Goal: Task Accomplishment & Management: Manage account settings

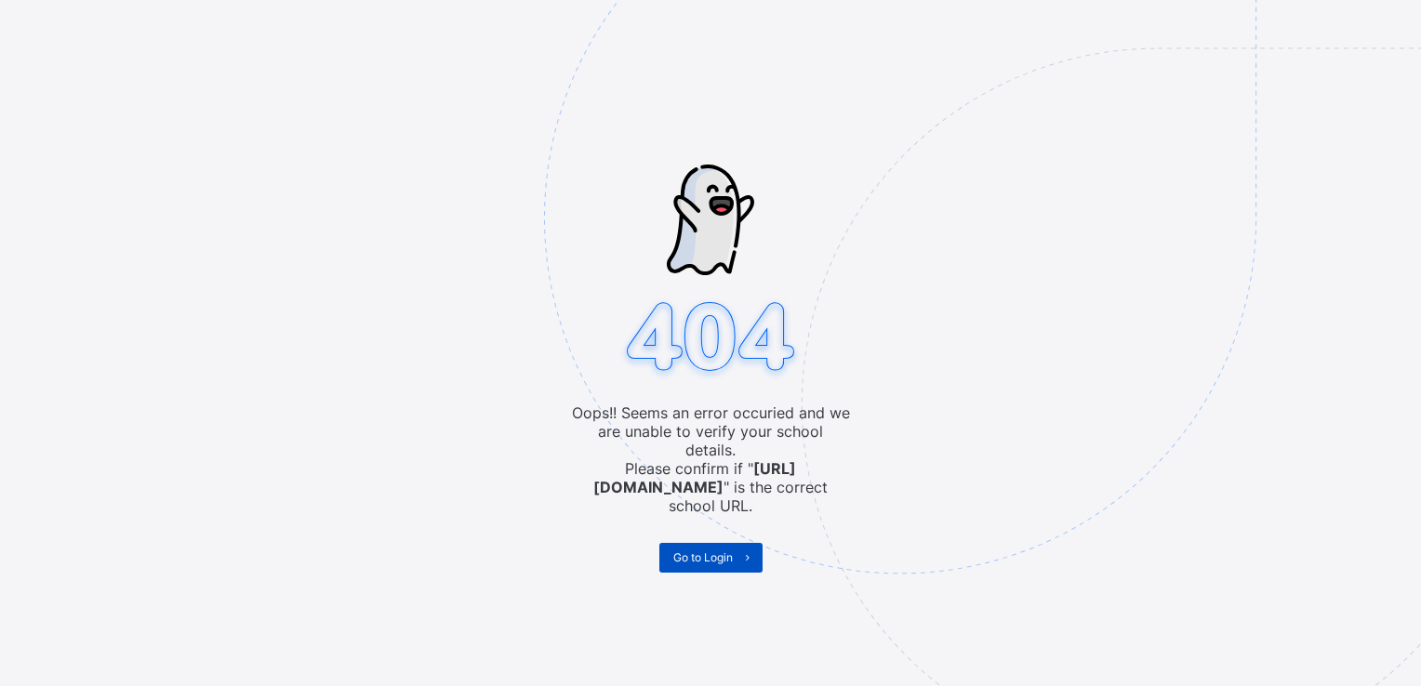
click at [714, 550] on span "Go to Login" at bounding box center [702, 557] width 59 height 14
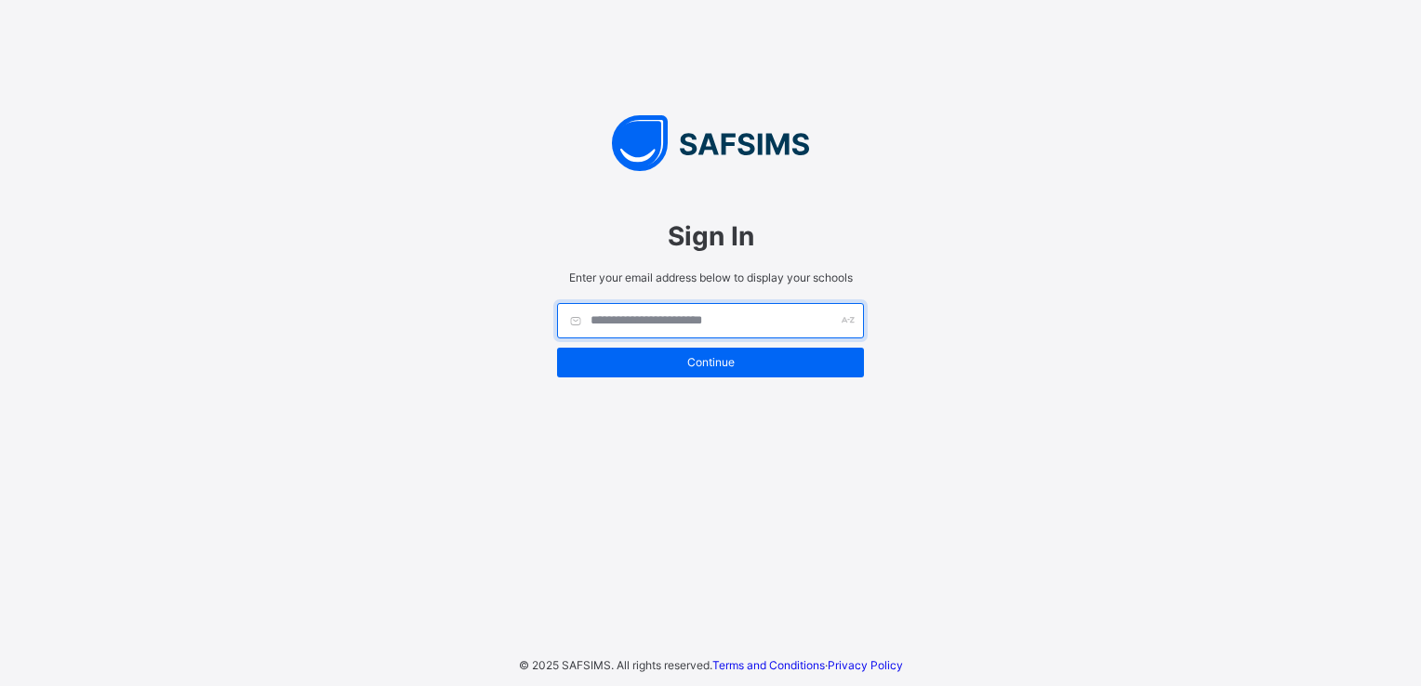
click at [729, 324] on input "text" at bounding box center [710, 320] width 307 height 35
type input "**********"
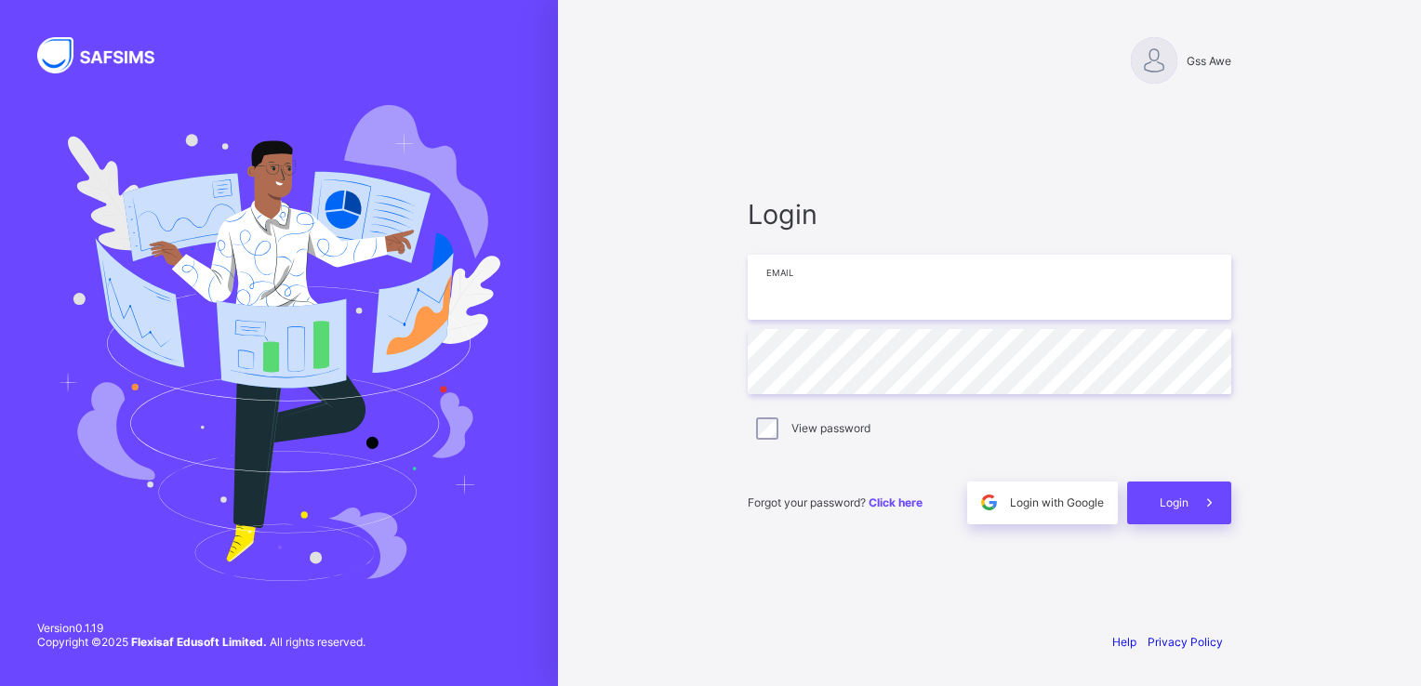
click at [1078, 296] on input "email" at bounding box center [988, 287] width 483 height 65
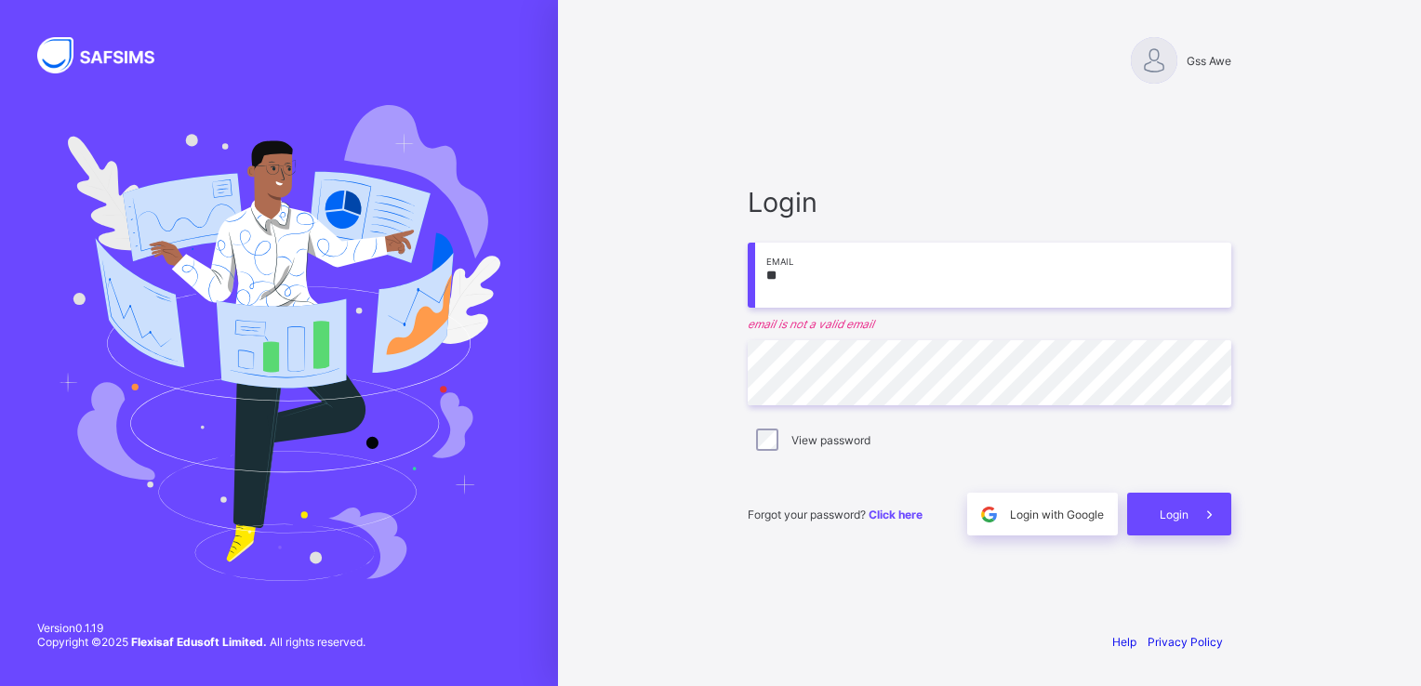
type input "**********"
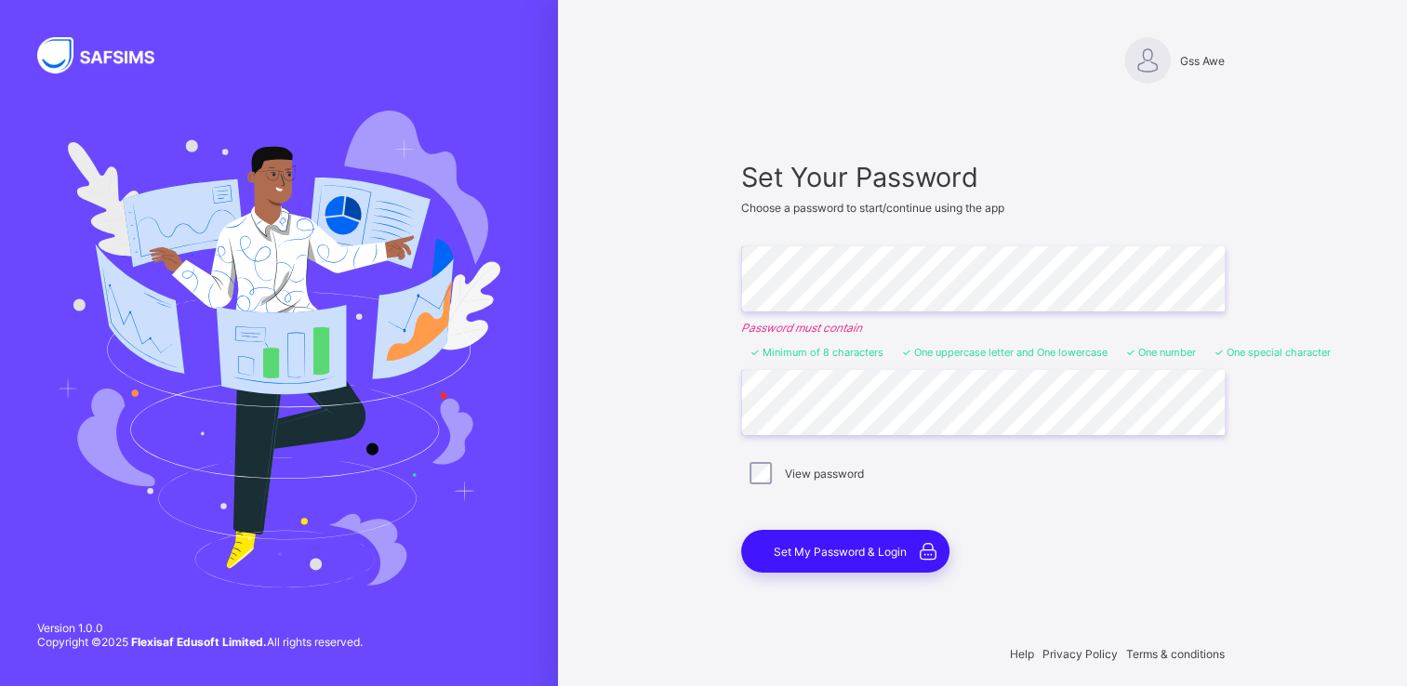
click at [812, 552] on span "Set My Password & Login" at bounding box center [839, 552] width 133 height 14
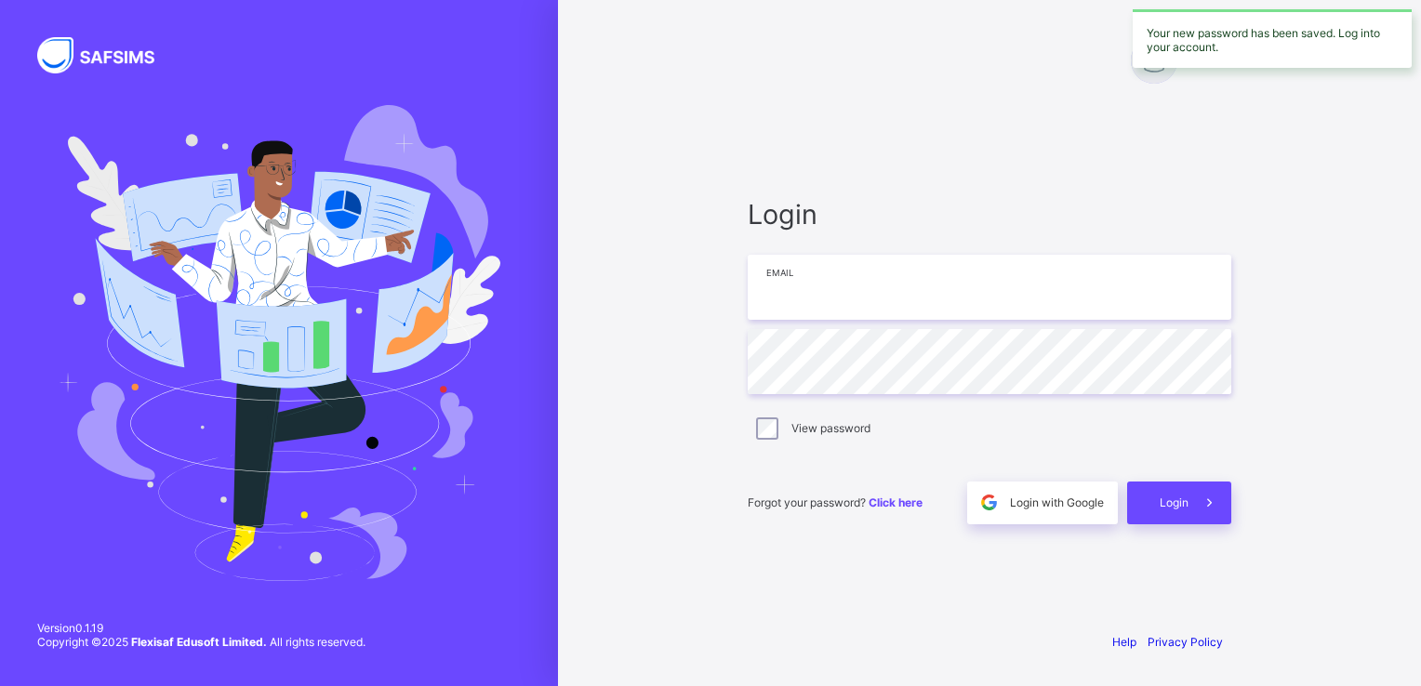
click at [1026, 292] on input "email" at bounding box center [988, 287] width 483 height 65
type input "**********"
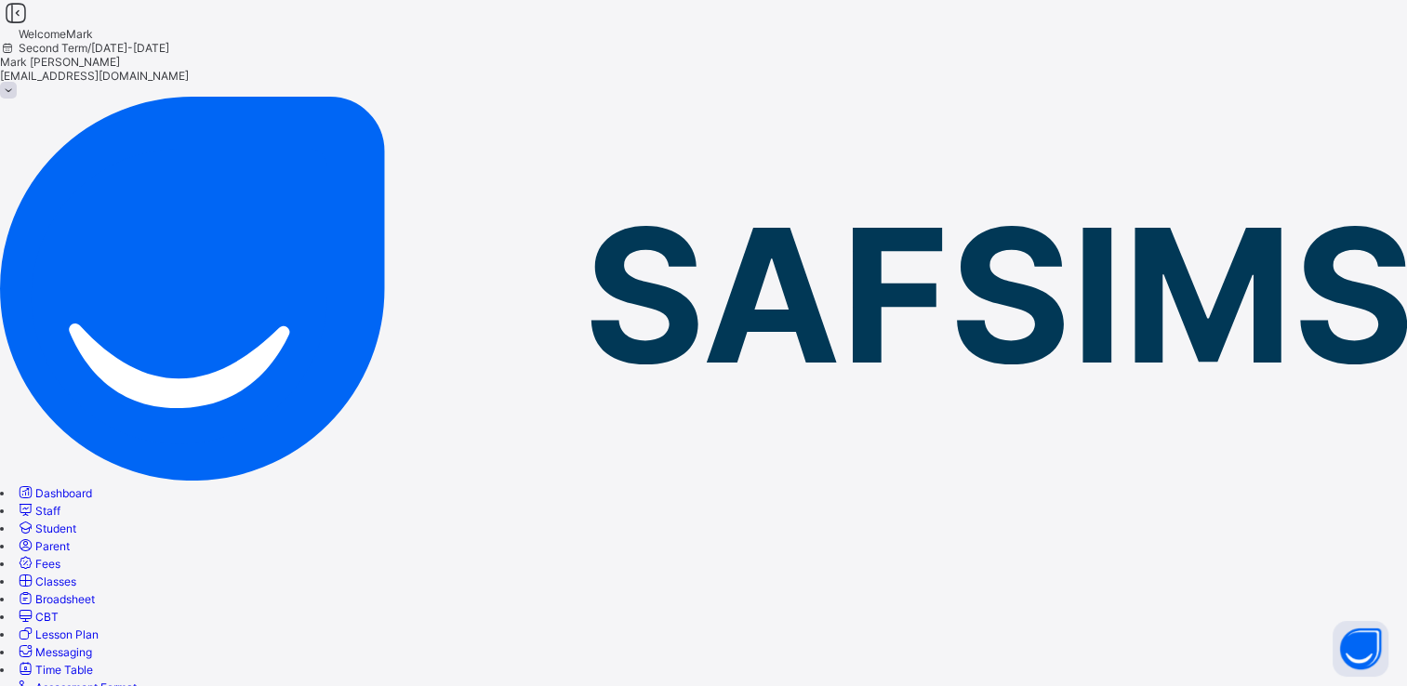
click at [95, 592] on link "Broadsheet" at bounding box center [55, 599] width 79 height 14
click at [76, 575] on span "Classes" at bounding box center [55, 582] width 41 height 14
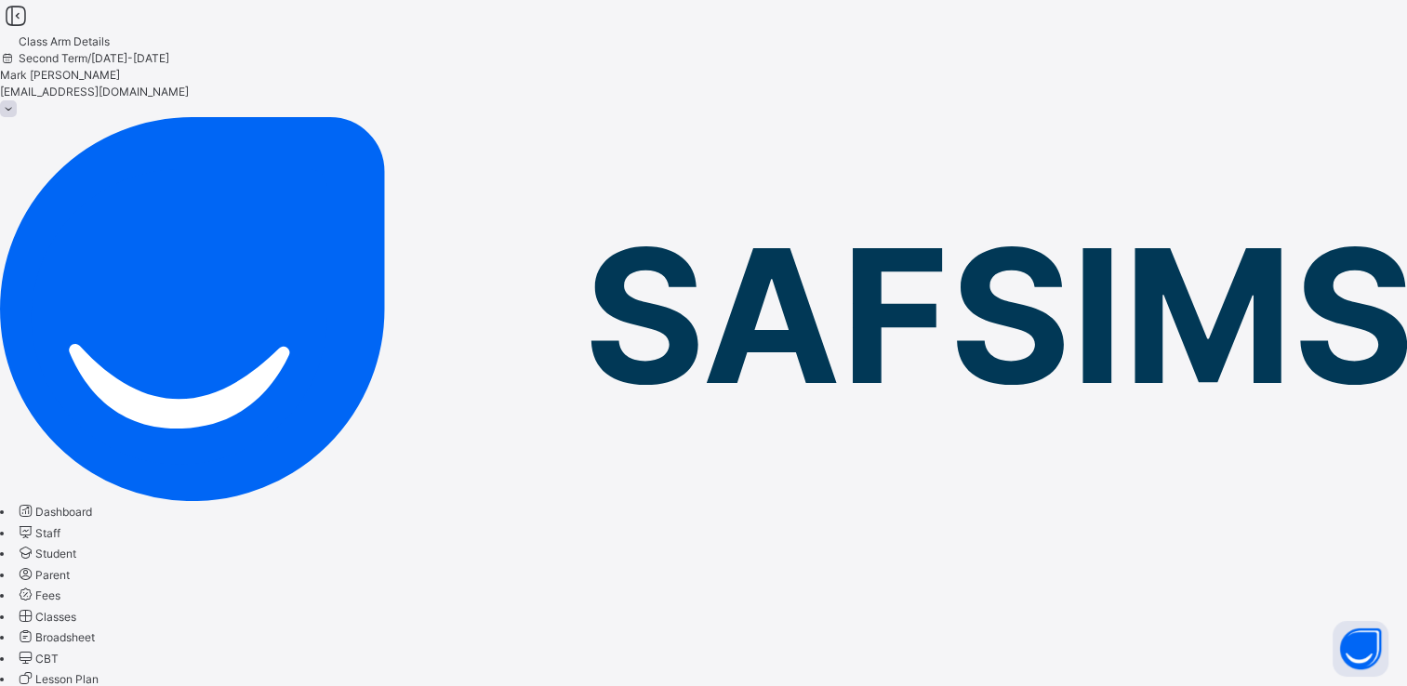
click at [76, 547] on span "Student" at bounding box center [55, 554] width 41 height 14
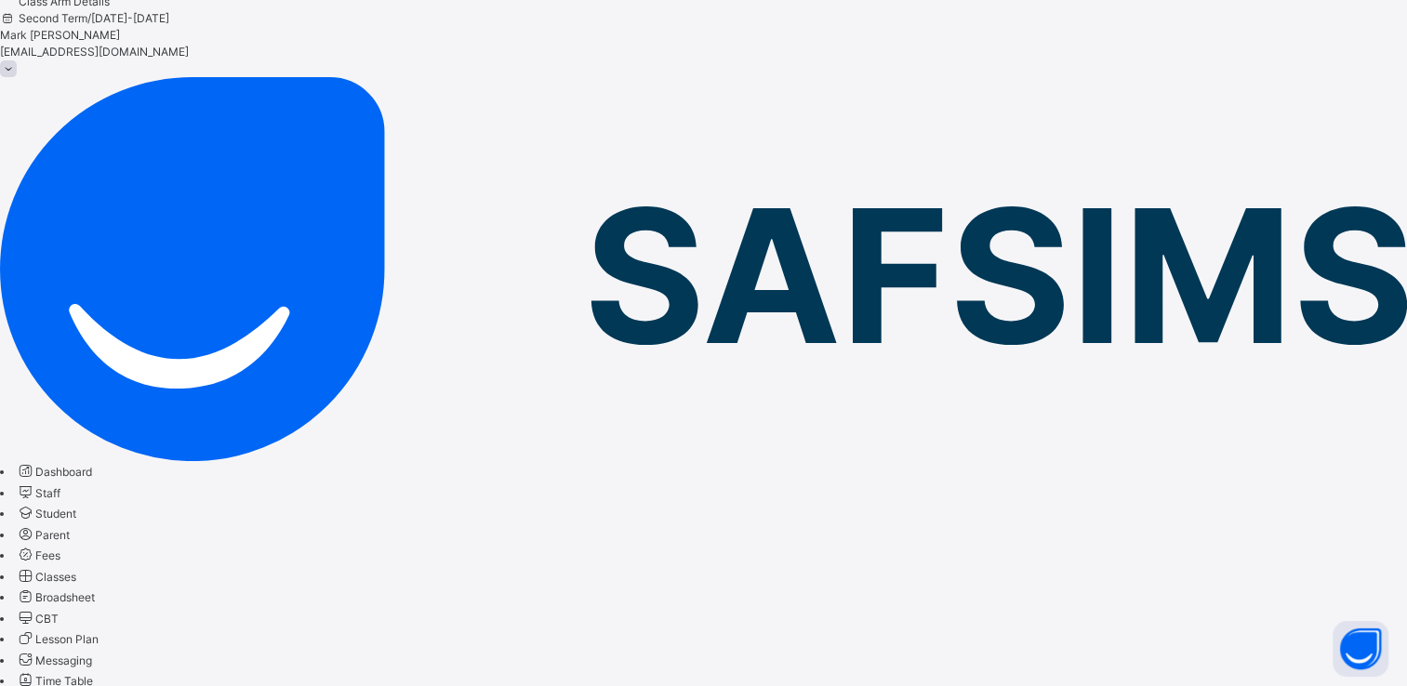
select select "**"
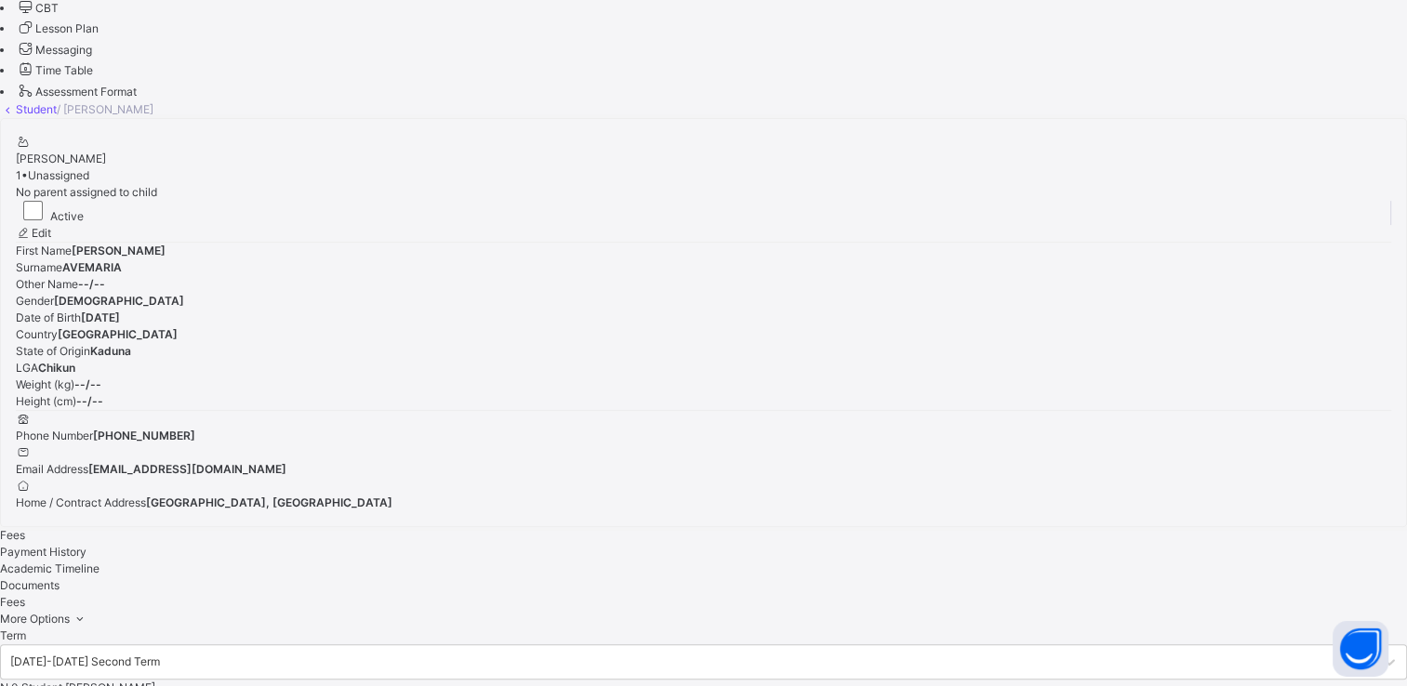
scroll to position [688, 0]
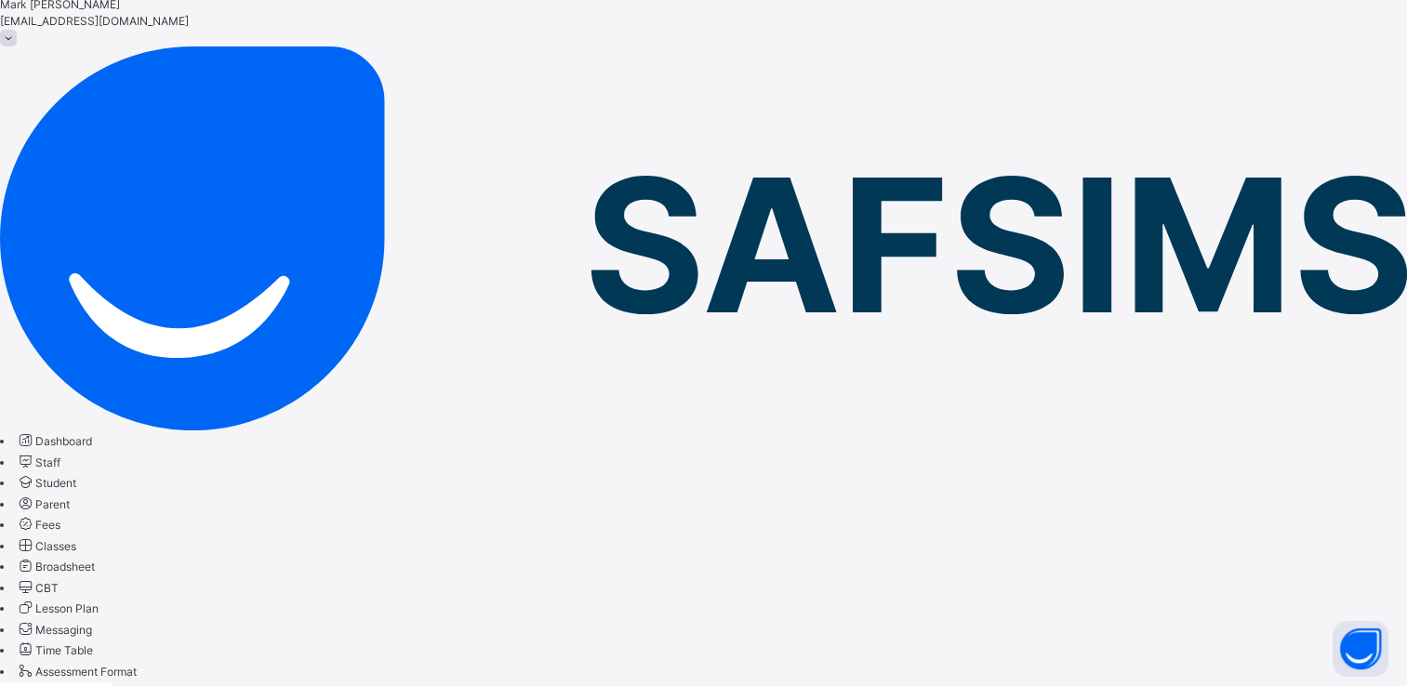
scroll to position [89, 0]
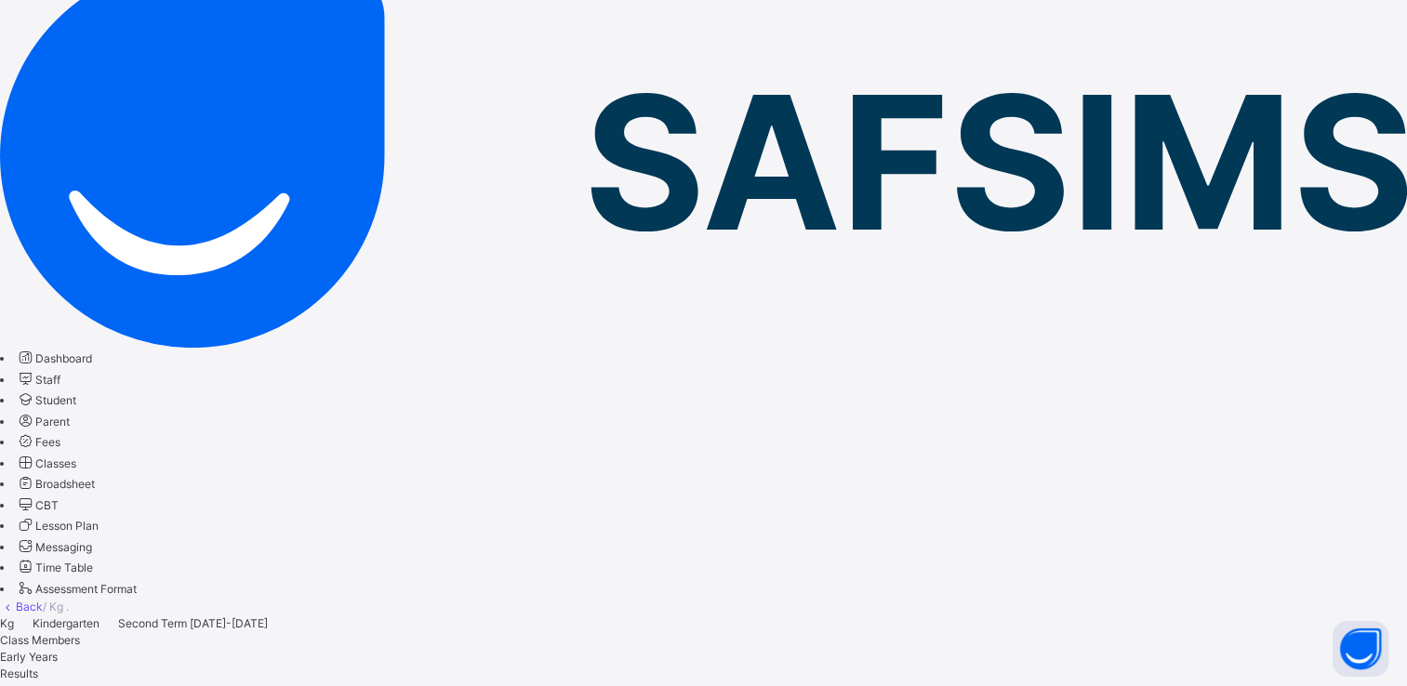
scroll to position [186, 0]
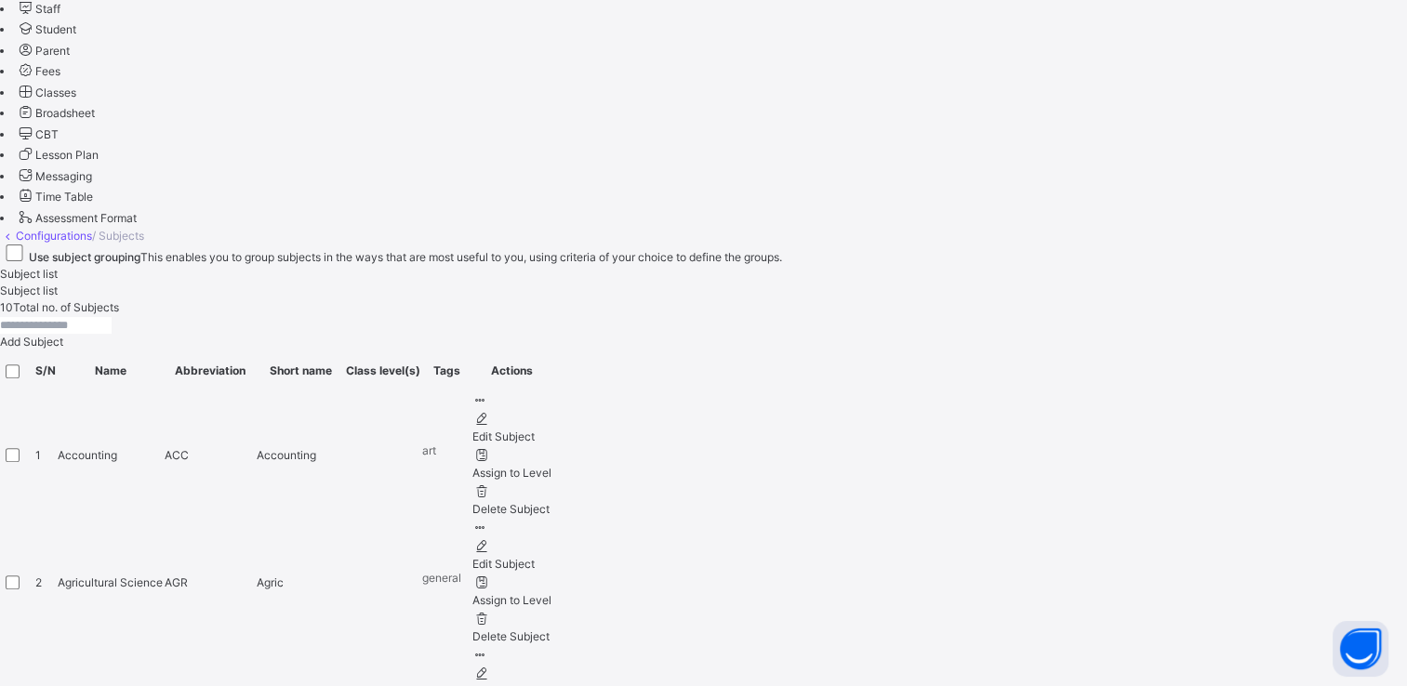
scroll to position [617, 0]
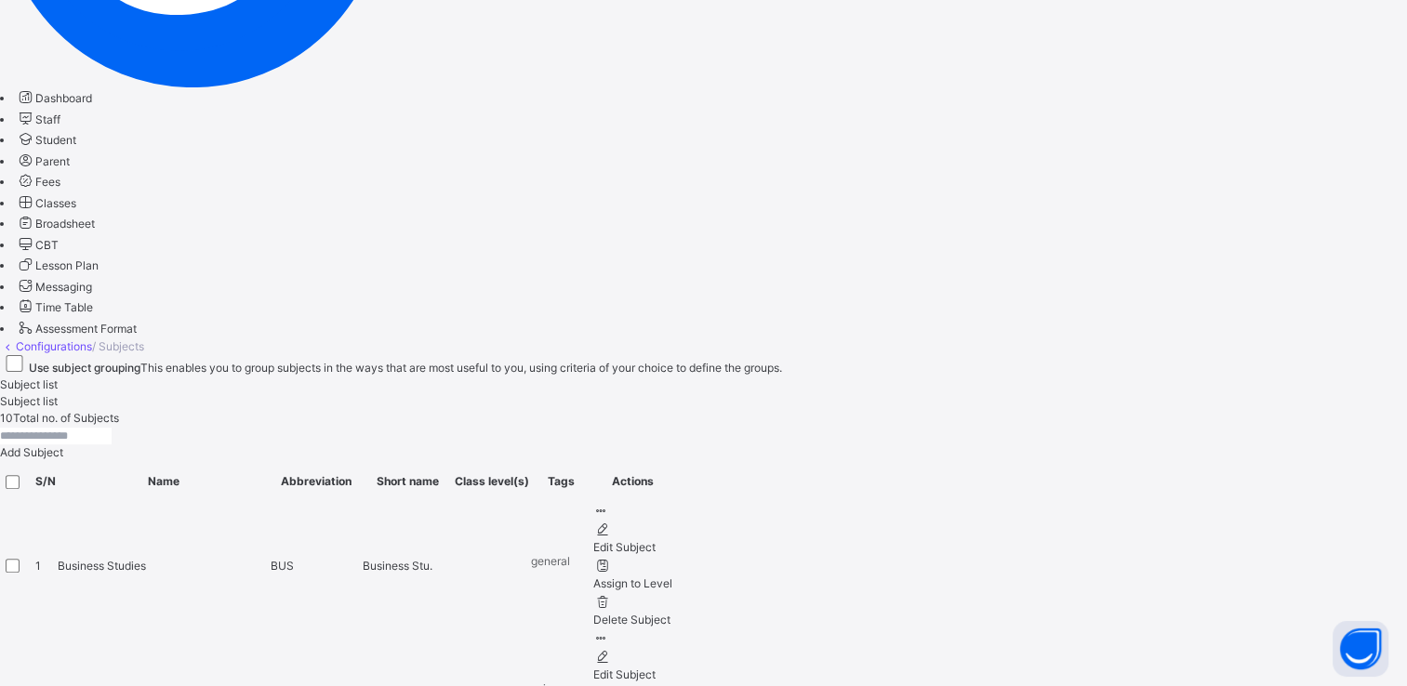
scroll to position [372, 0]
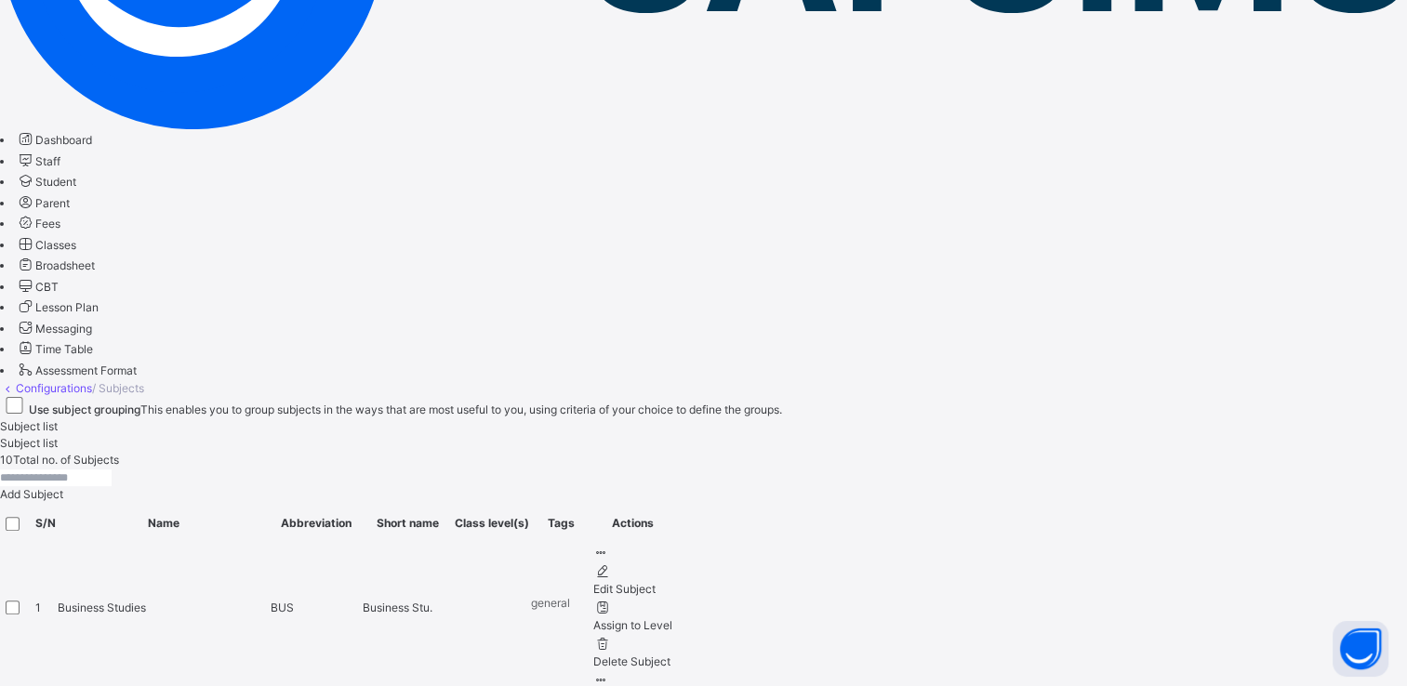
click at [83, 272] on span "Broadsheet" at bounding box center [64, 265] width 59 height 14
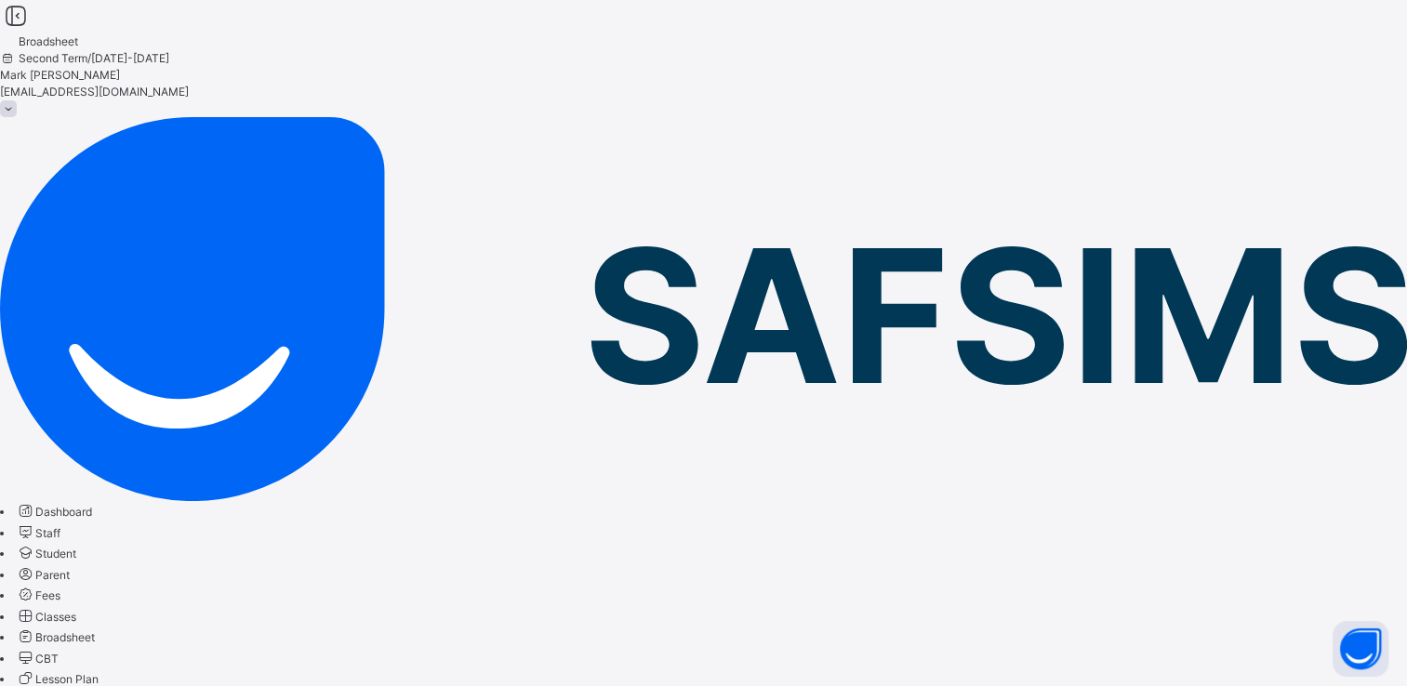
click at [76, 610] on span "Classes" at bounding box center [55, 617] width 41 height 14
click at [99, 672] on span "Lesson Plan" at bounding box center [66, 679] width 63 height 14
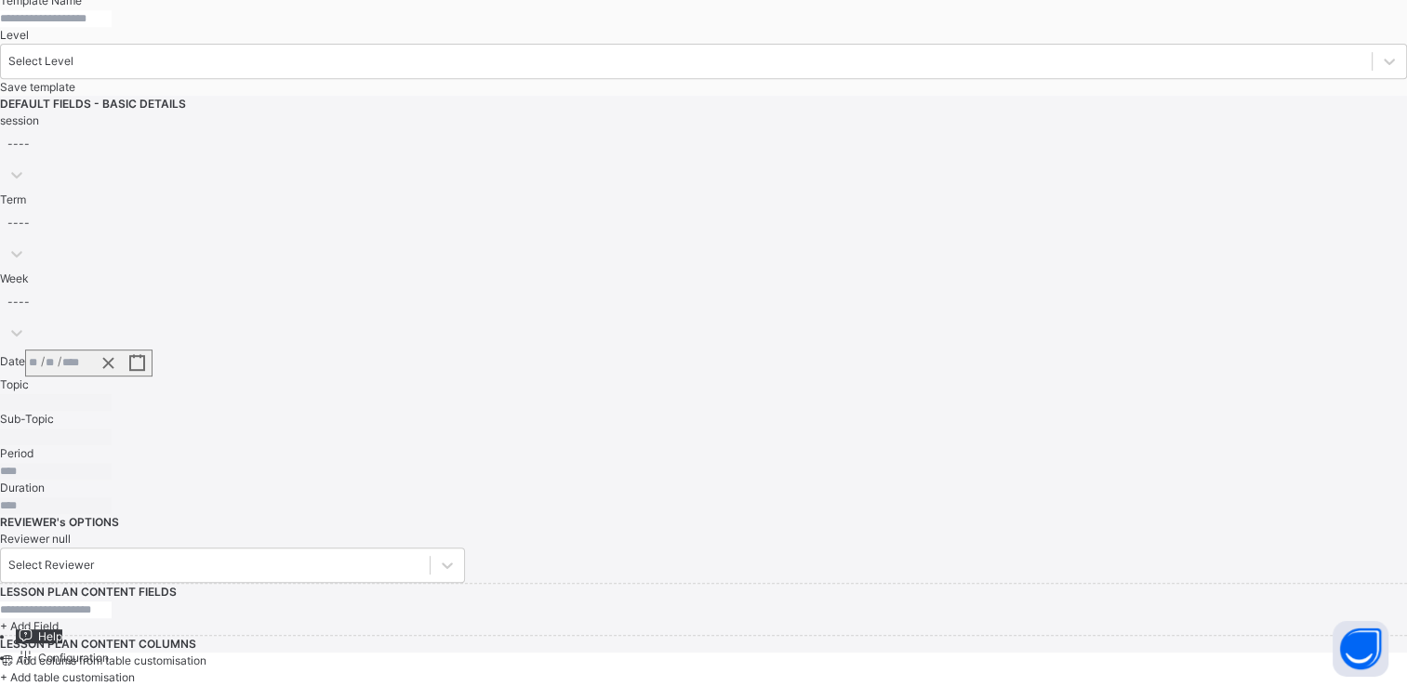
scroll to position [913, 0]
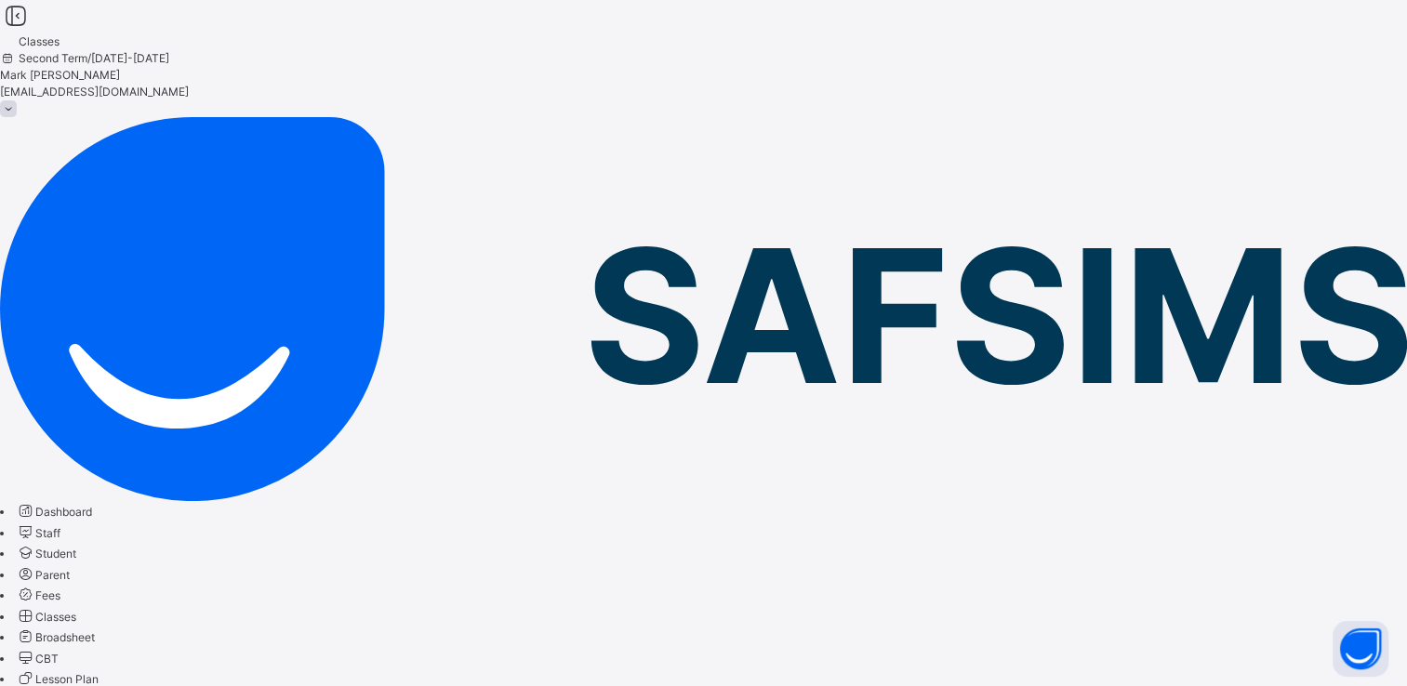
click at [60, 526] on link "Staff" at bounding box center [38, 533] width 45 height 14
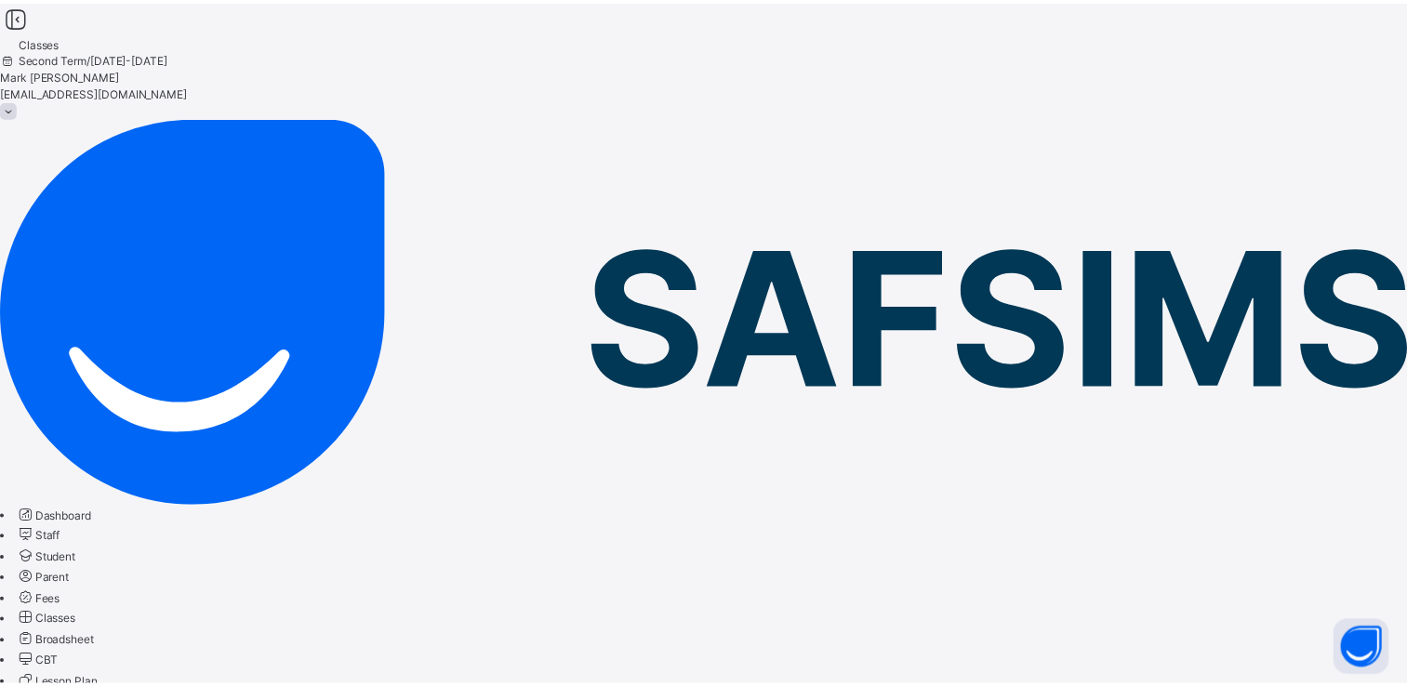
scroll to position [279, 0]
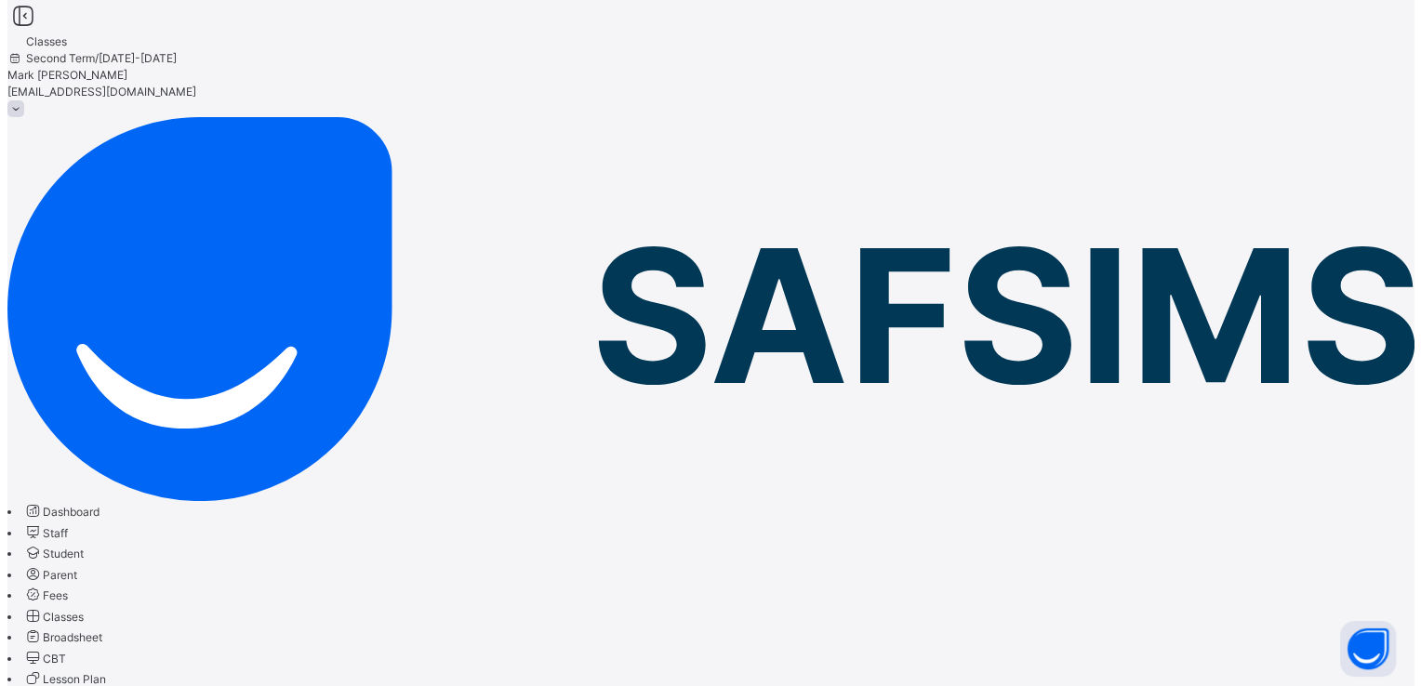
scroll to position [0, 0]
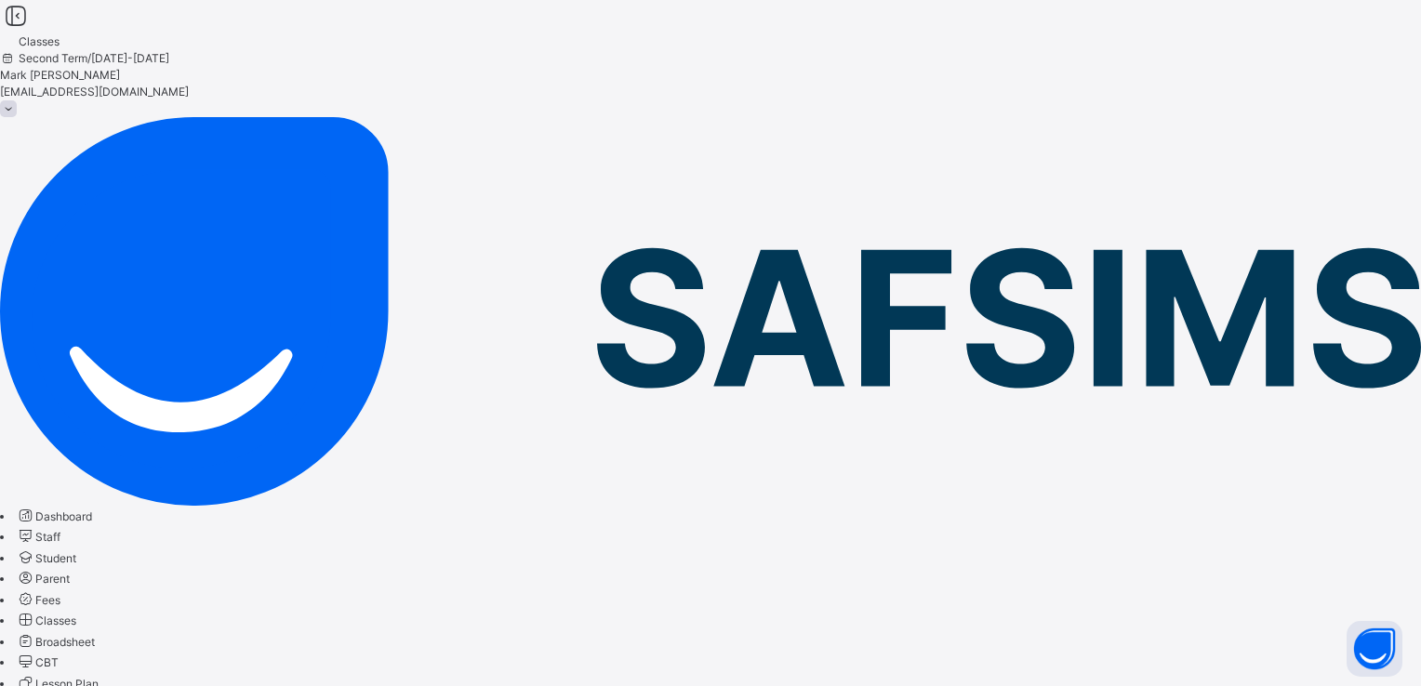
click at [76, 551] on span "Student" at bounding box center [55, 558] width 41 height 14
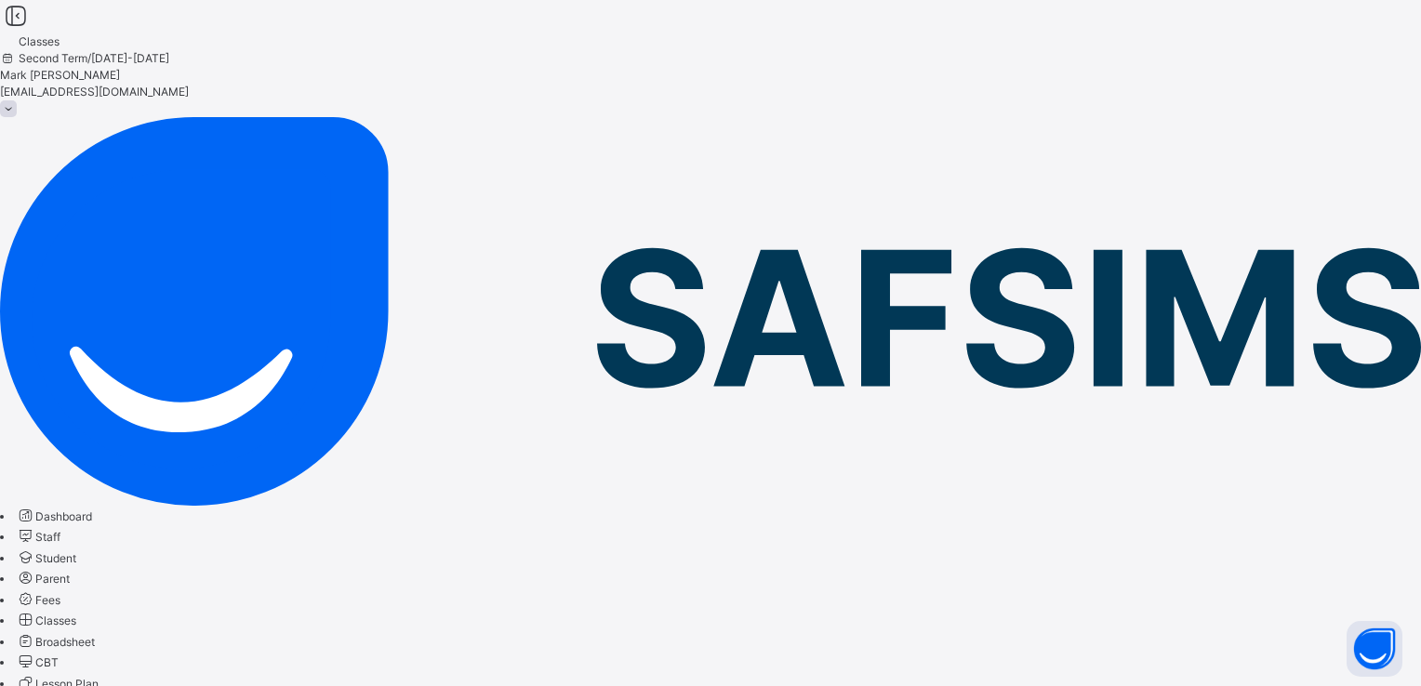
click at [70, 572] on span "Parent" at bounding box center [52, 579] width 34 height 14
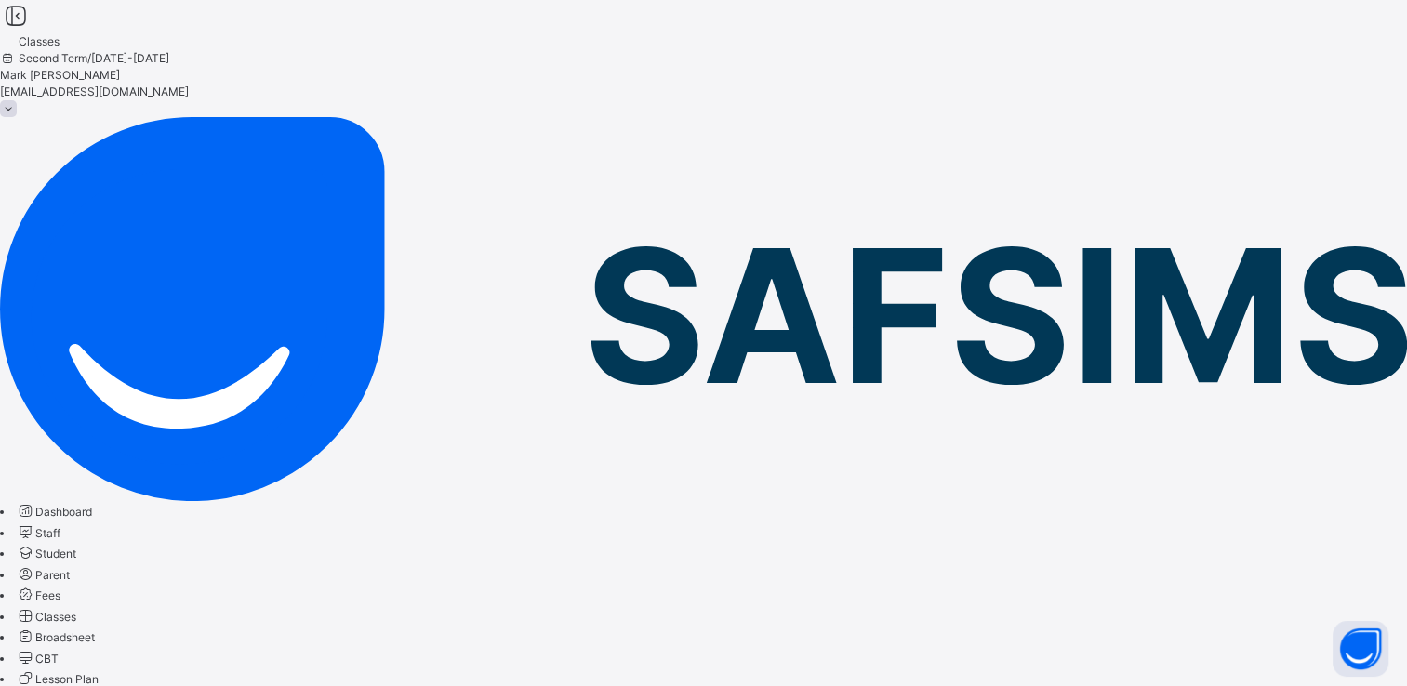
click at [60, 588] on span "Fees" at bounding box center [47, 595] width 25 height 14
click at [70, 568] on link "Parent" at bounding box center [43, 575] width 54 height 14
click at [60, 588] on span "Fees" at bounding box center [47, 595] width 25 height 14
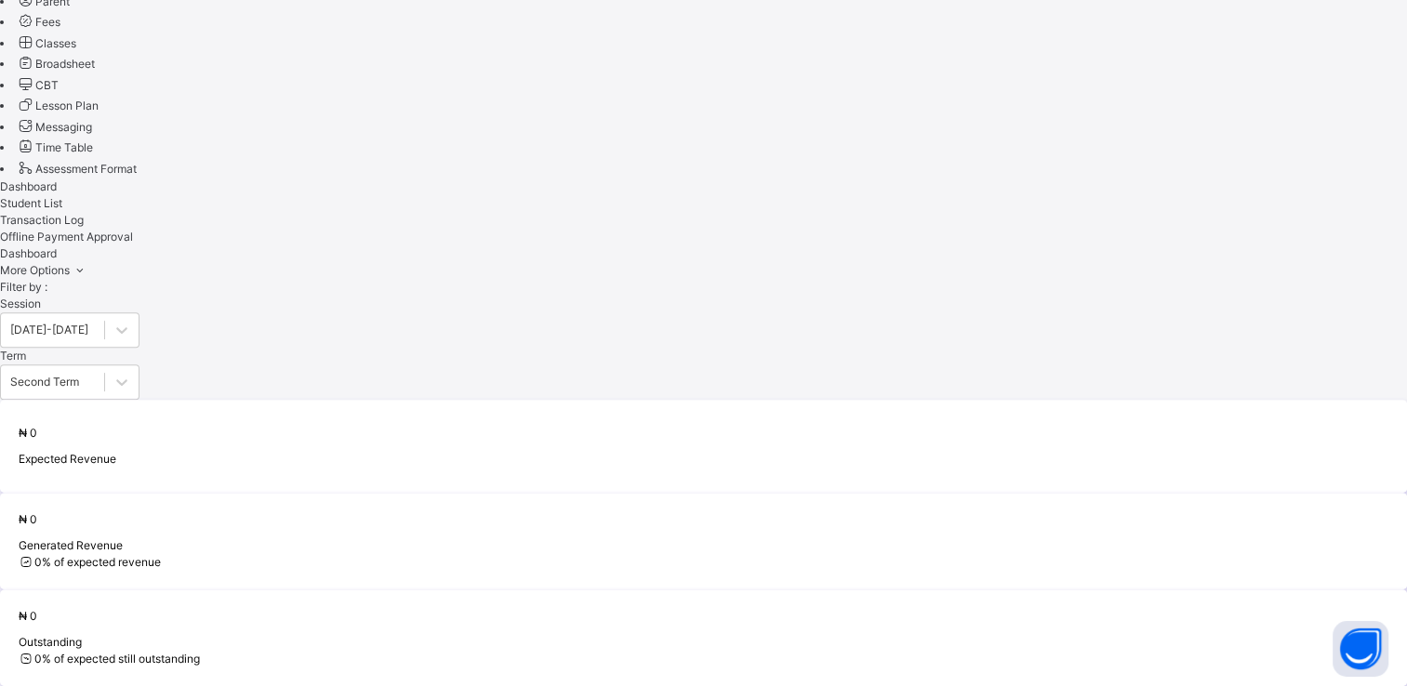
scroll to position [682, 0]
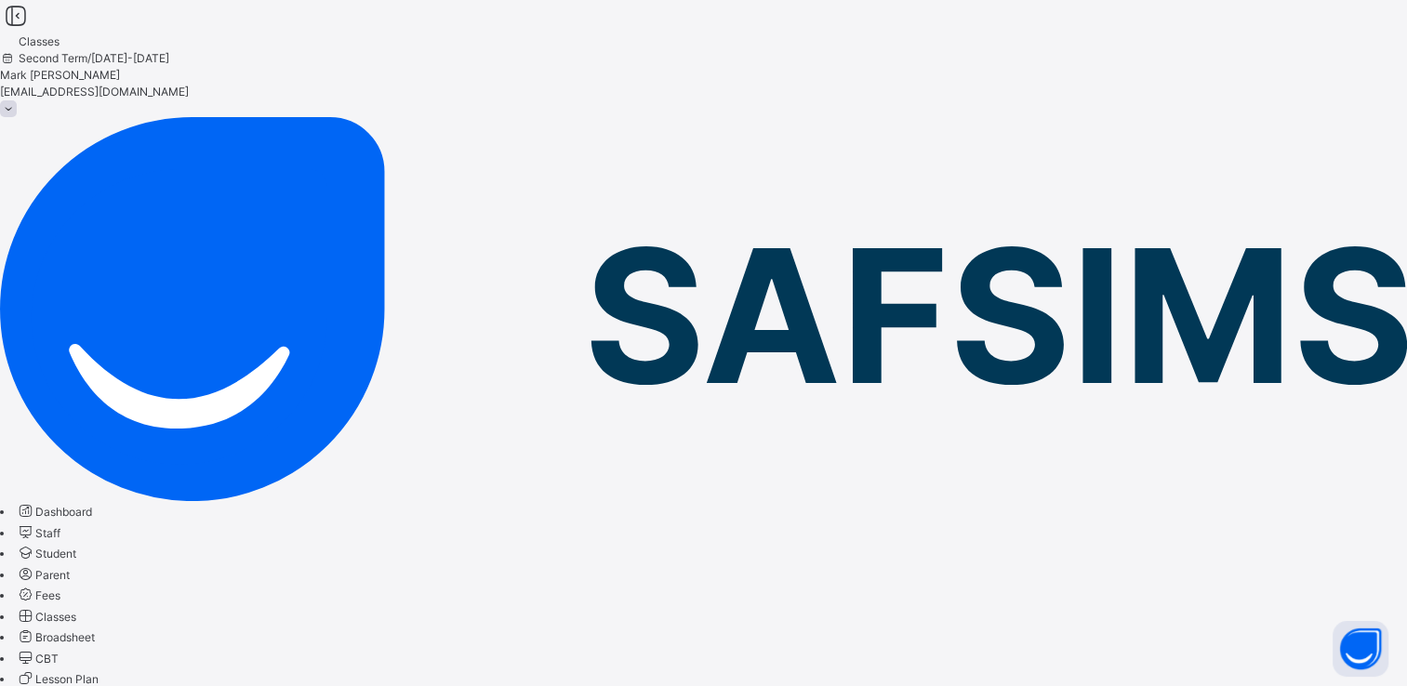
click at [67, 547] on link "Student" at bounding box center [46, 554] width 60 height 14
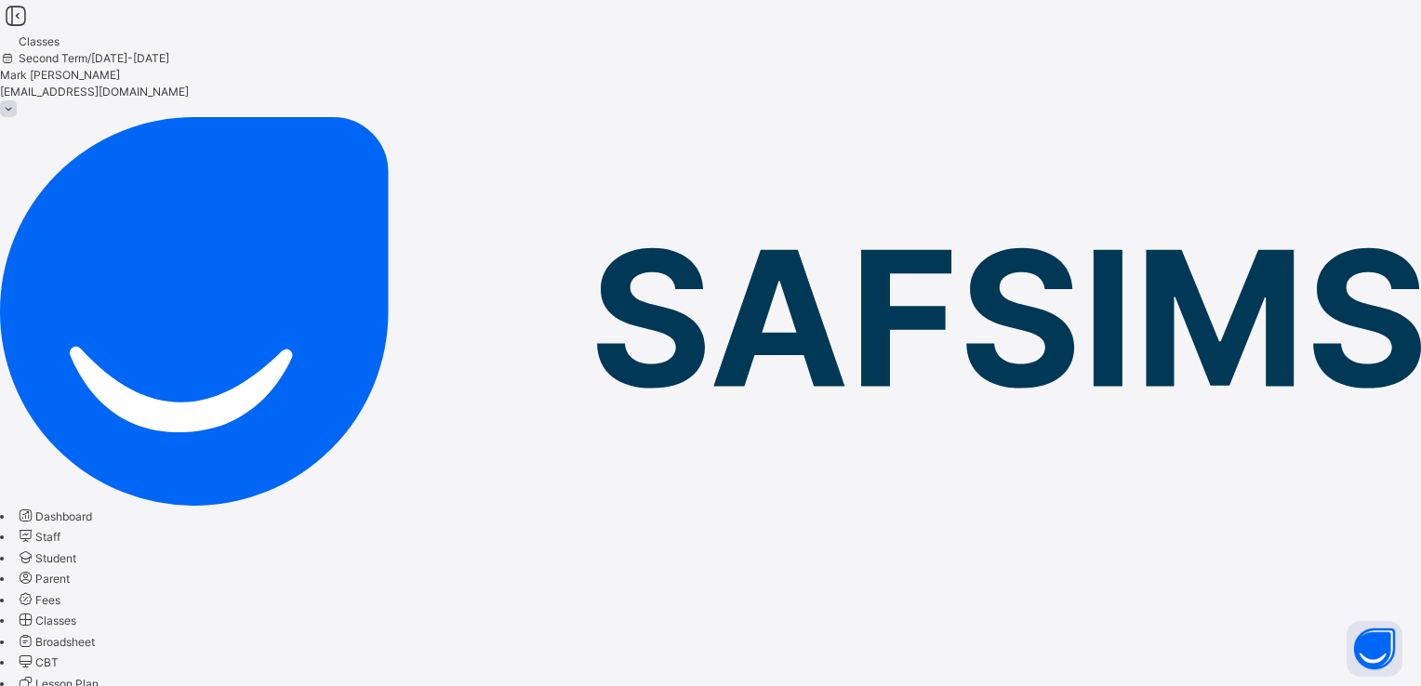
click at [60, 530] on link "Staff" at bounding box center [38, 537] width 45 height 14
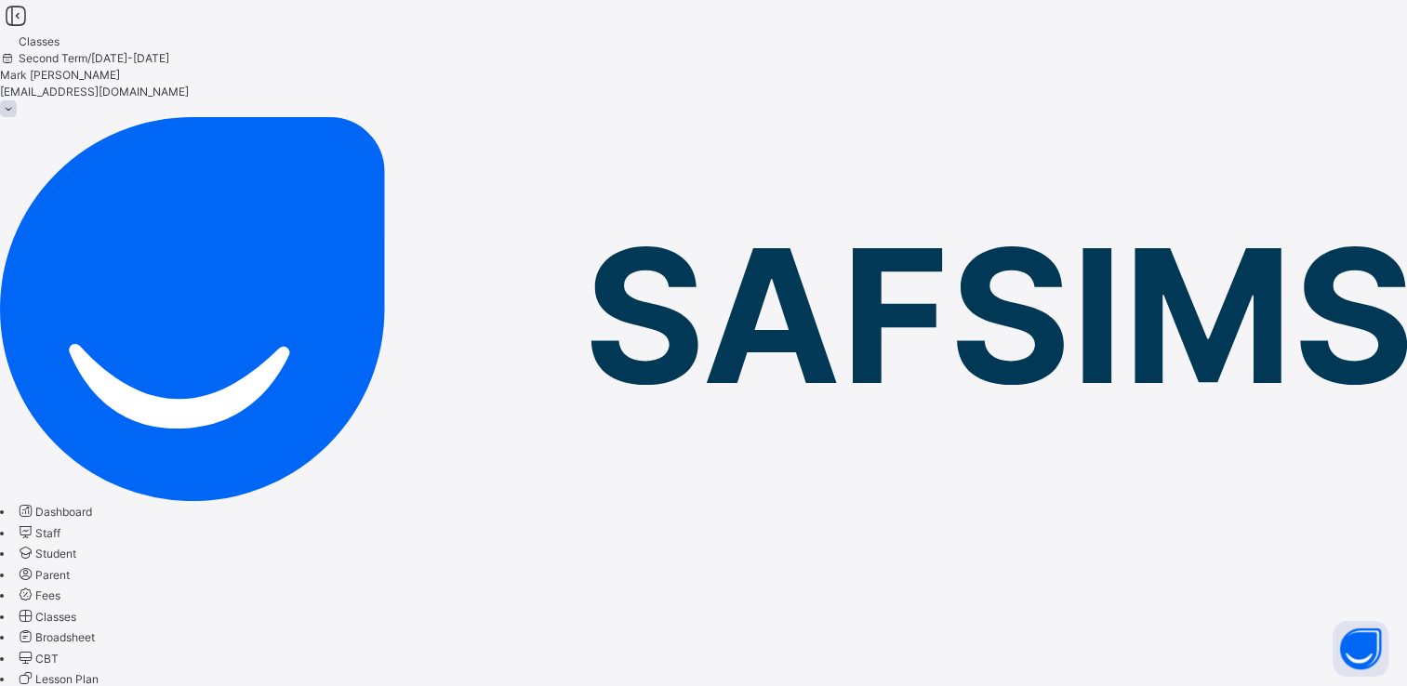
click at [76, 547] on span "Student" at bounding box center [55, 554] width 41 height 14
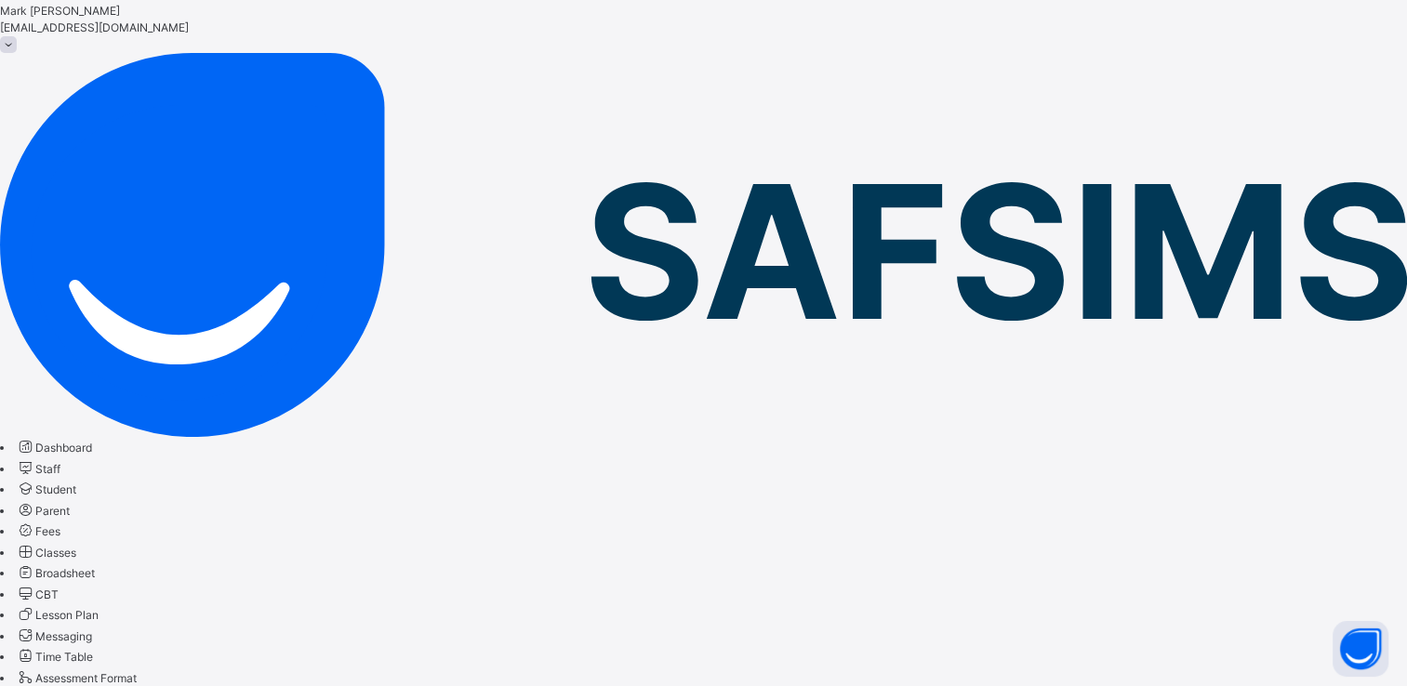
scroll to position [93, 0]
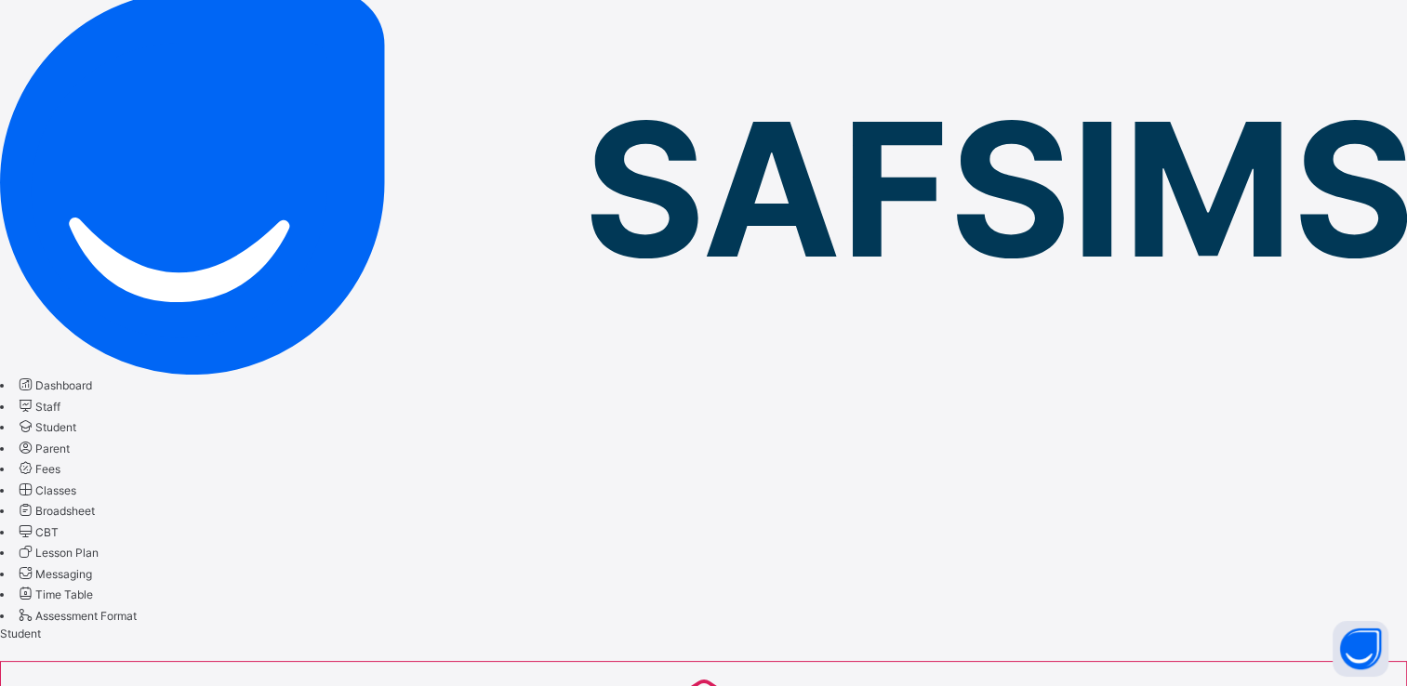
scroll to position [186, 0]
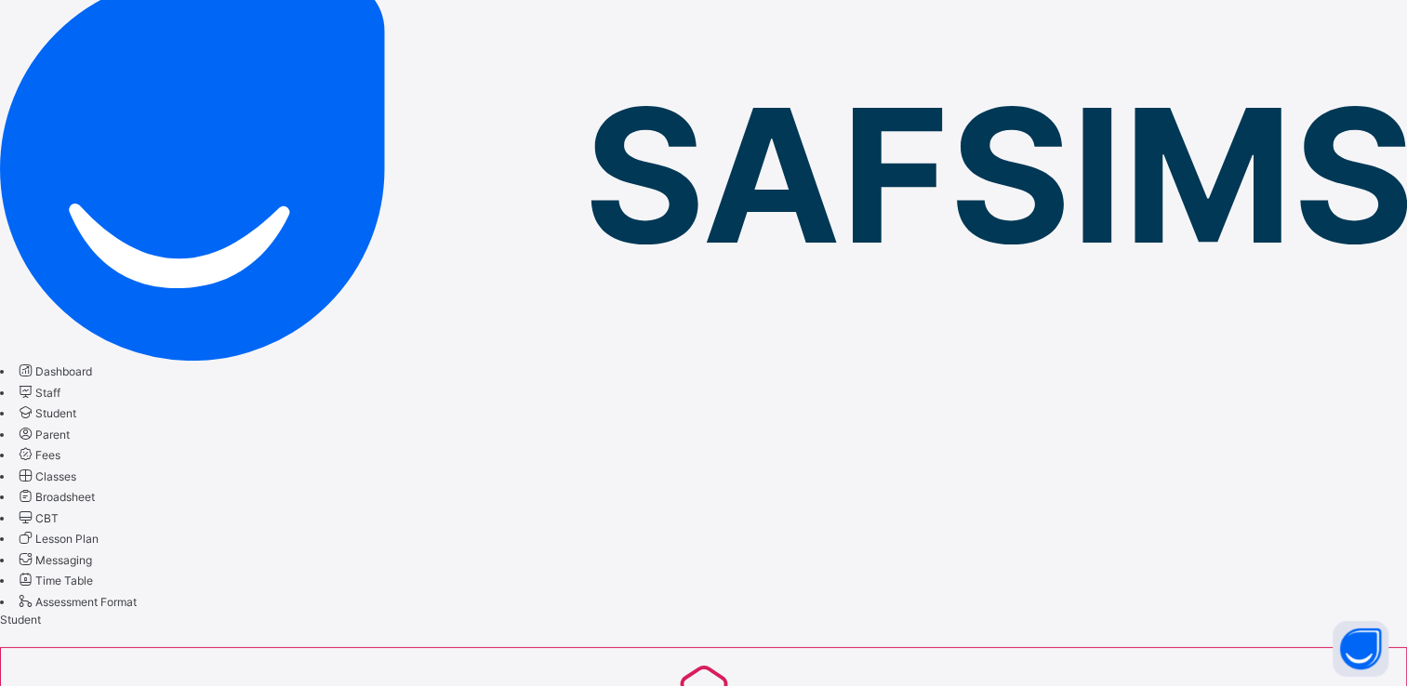
scroll to position [0, 0]
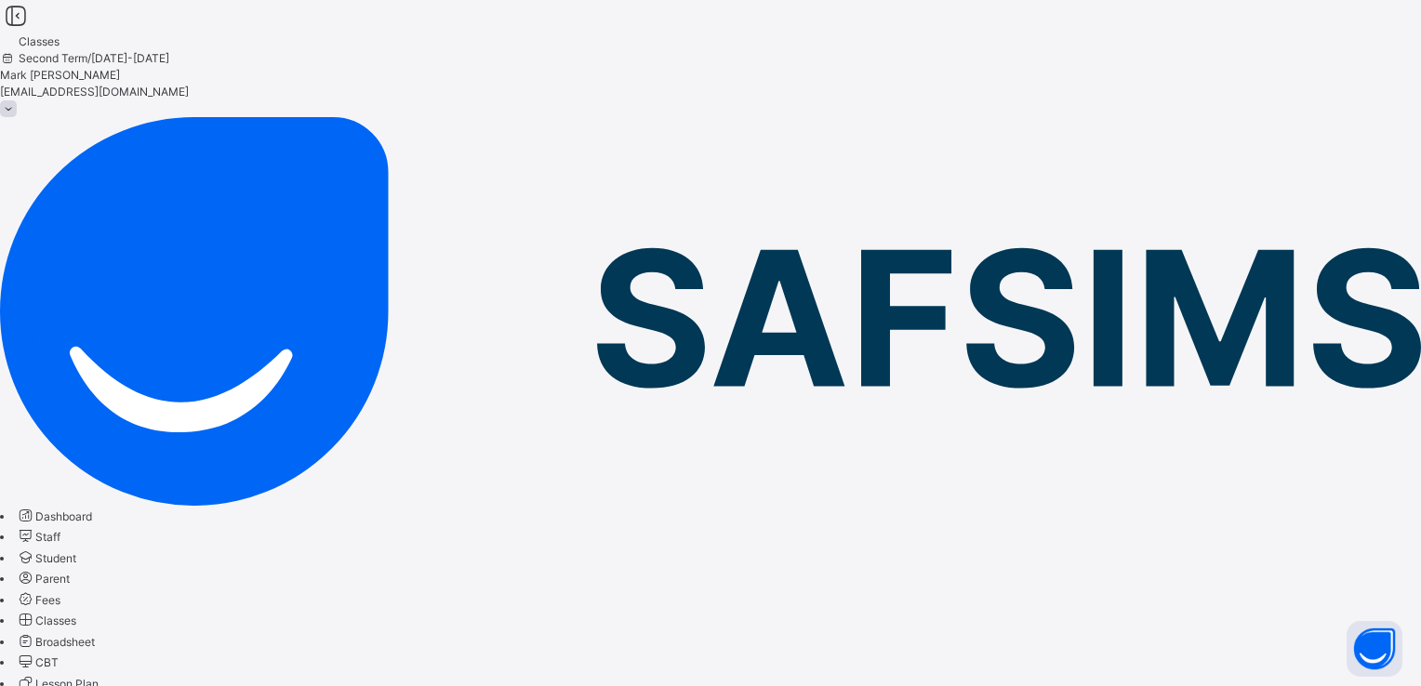
click at [92, 509] on span "Dashboard" at bounding box center [63, 516] width 57 height 14
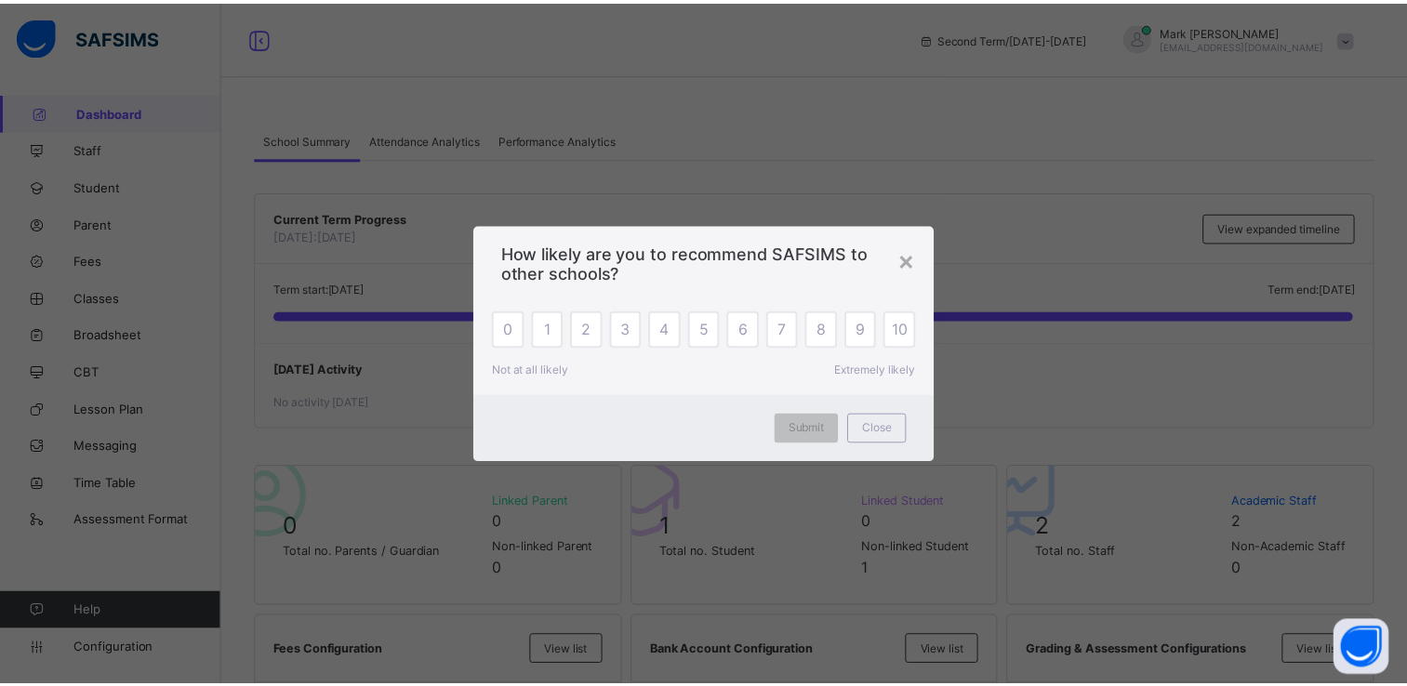
scroll to position [279, 0]
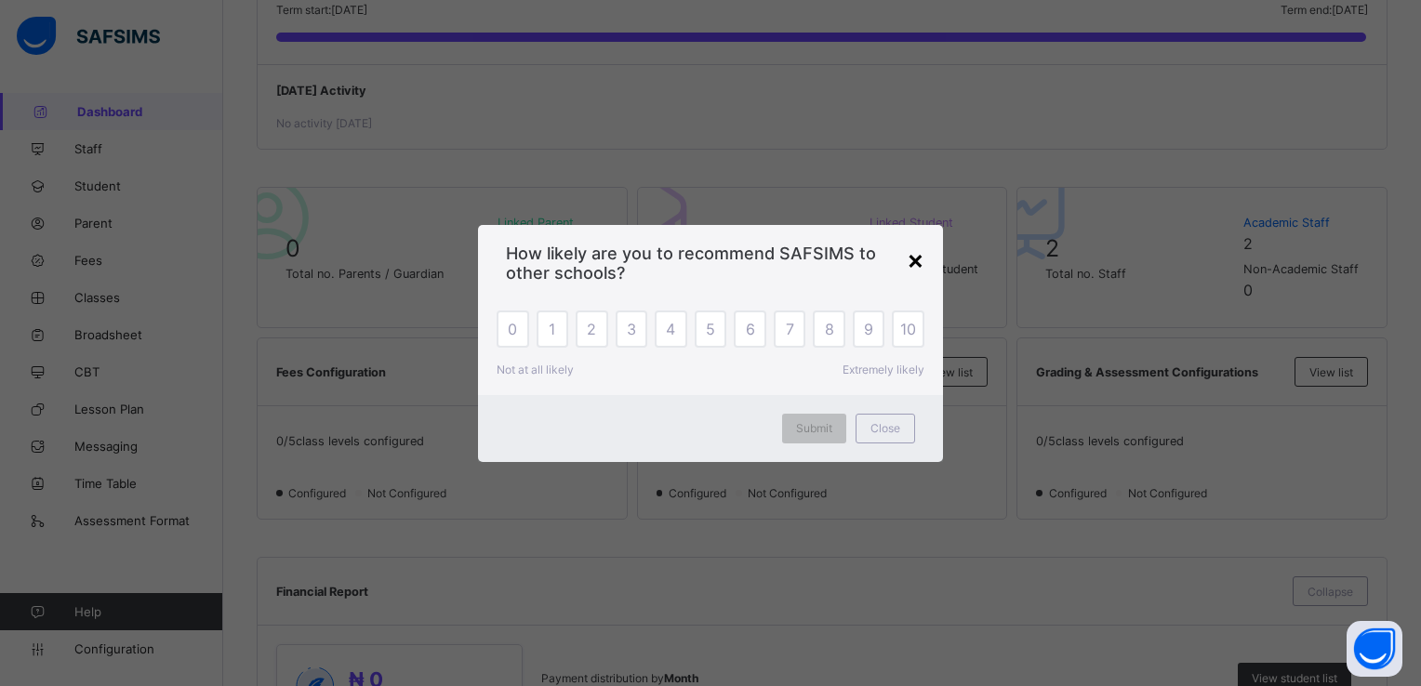
click at [909, 258] on div "×" at bounding box center [915, 260] width 18 height 32
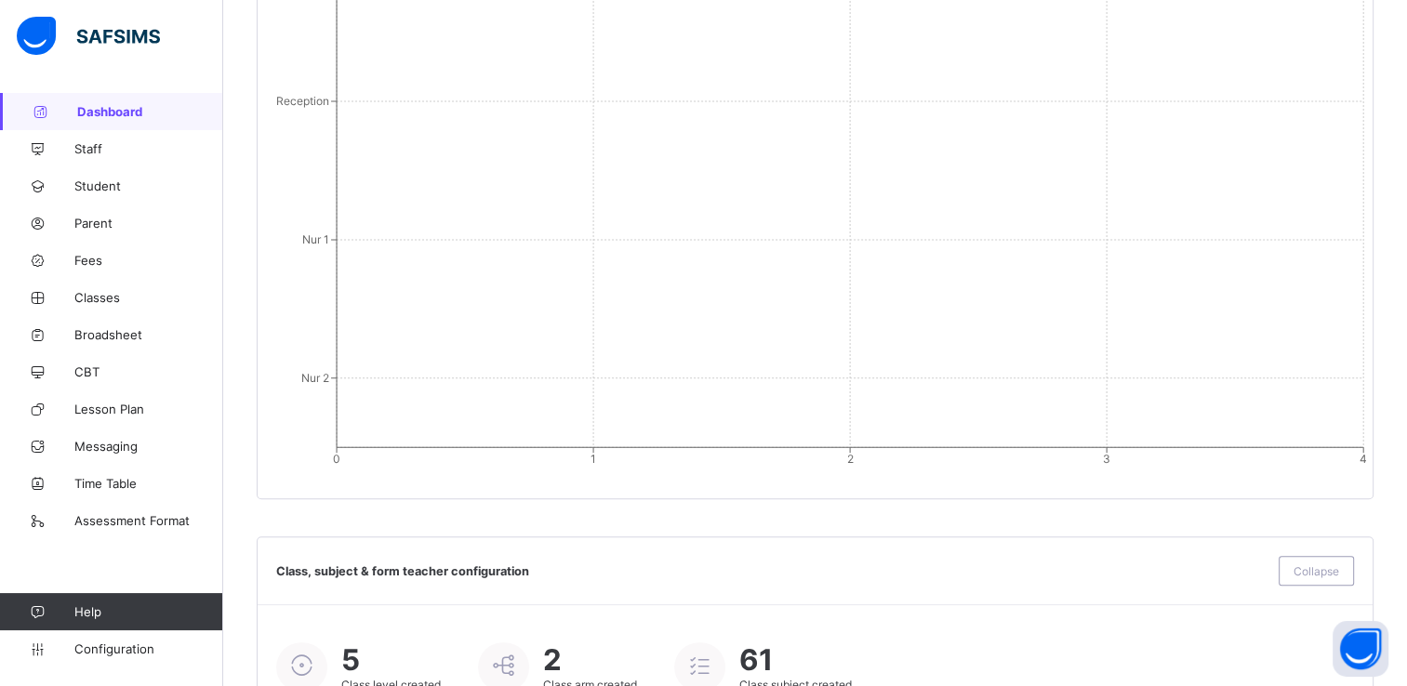
scroll to position [1661, 0]
